Goal: Find specific page/section: Find specific page/section

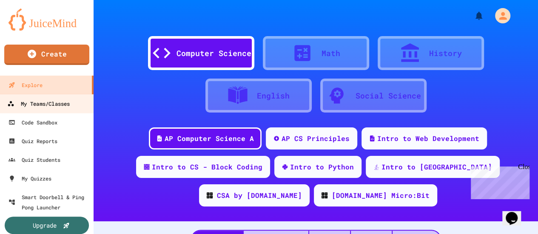
click at [64, 104] on div "My Teams/Classes" at bounding box center [38, 104] width 63 height 11
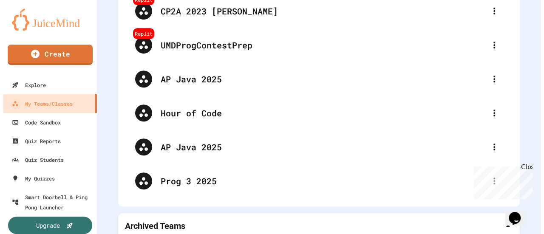
scroll to position [182, 0]
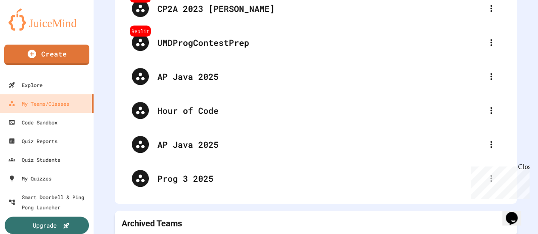
click at [524, 168] on div "Close" at bounding box center [523, 168] width 11 height 11
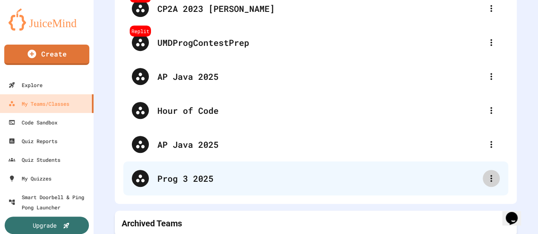
click at [486, 181] on icon at bounding box center [491, 178] width 10 height 10
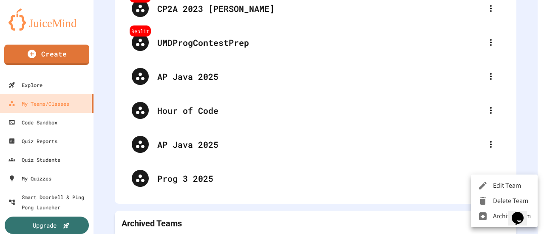
click at [418, 192] on div at bounding box center [272, 117] width 544 height 234
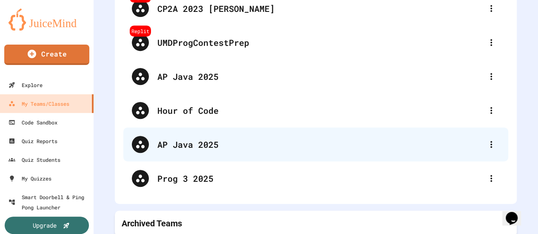
click at [195, 148] on div "AP Java 2025" at bounding box center [319, 144] width 325 height 13
